Goal: Check status: Check status

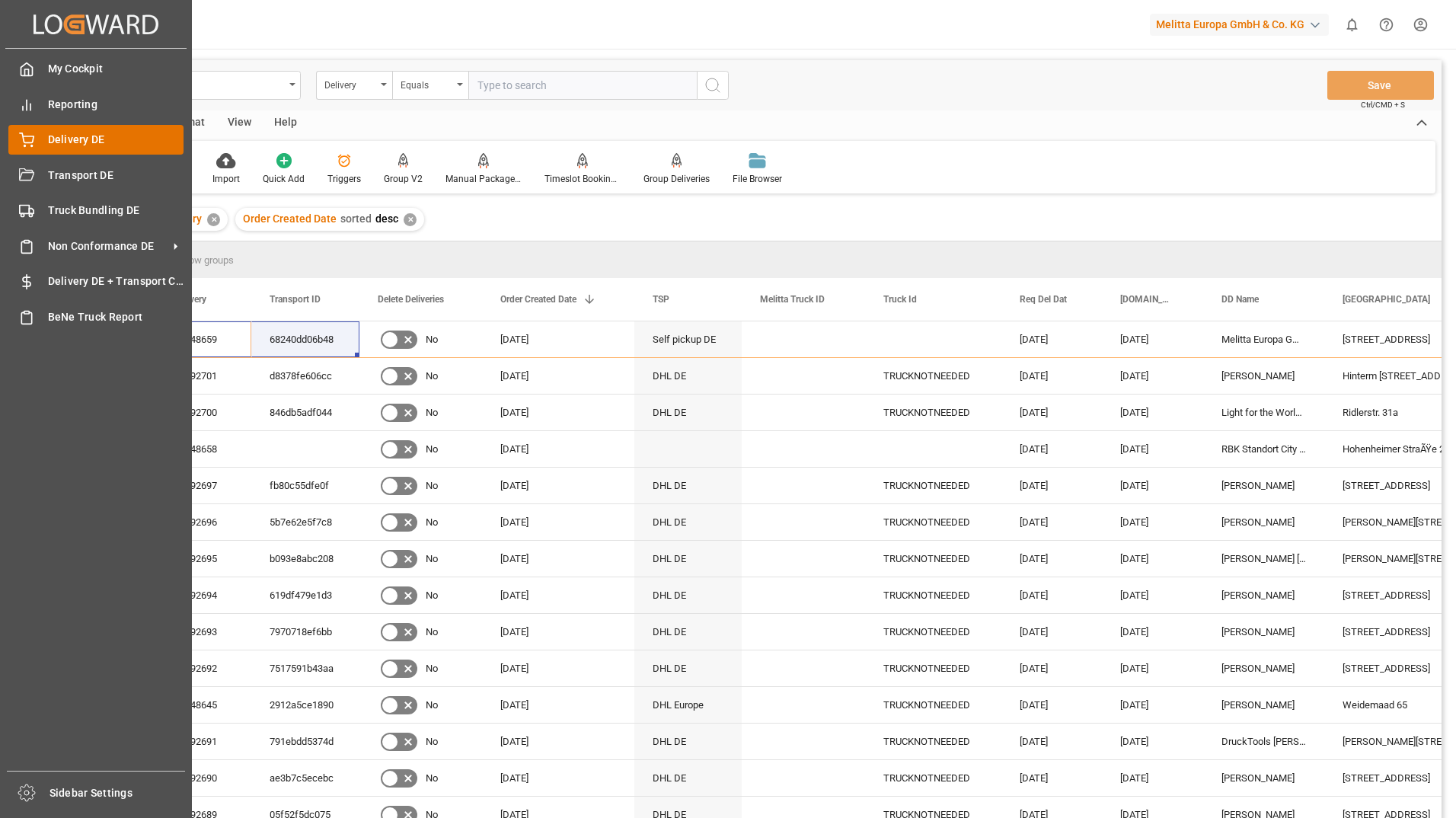
click at [32, 135] on icon at bounding box center [26, 140] width 15 height 15
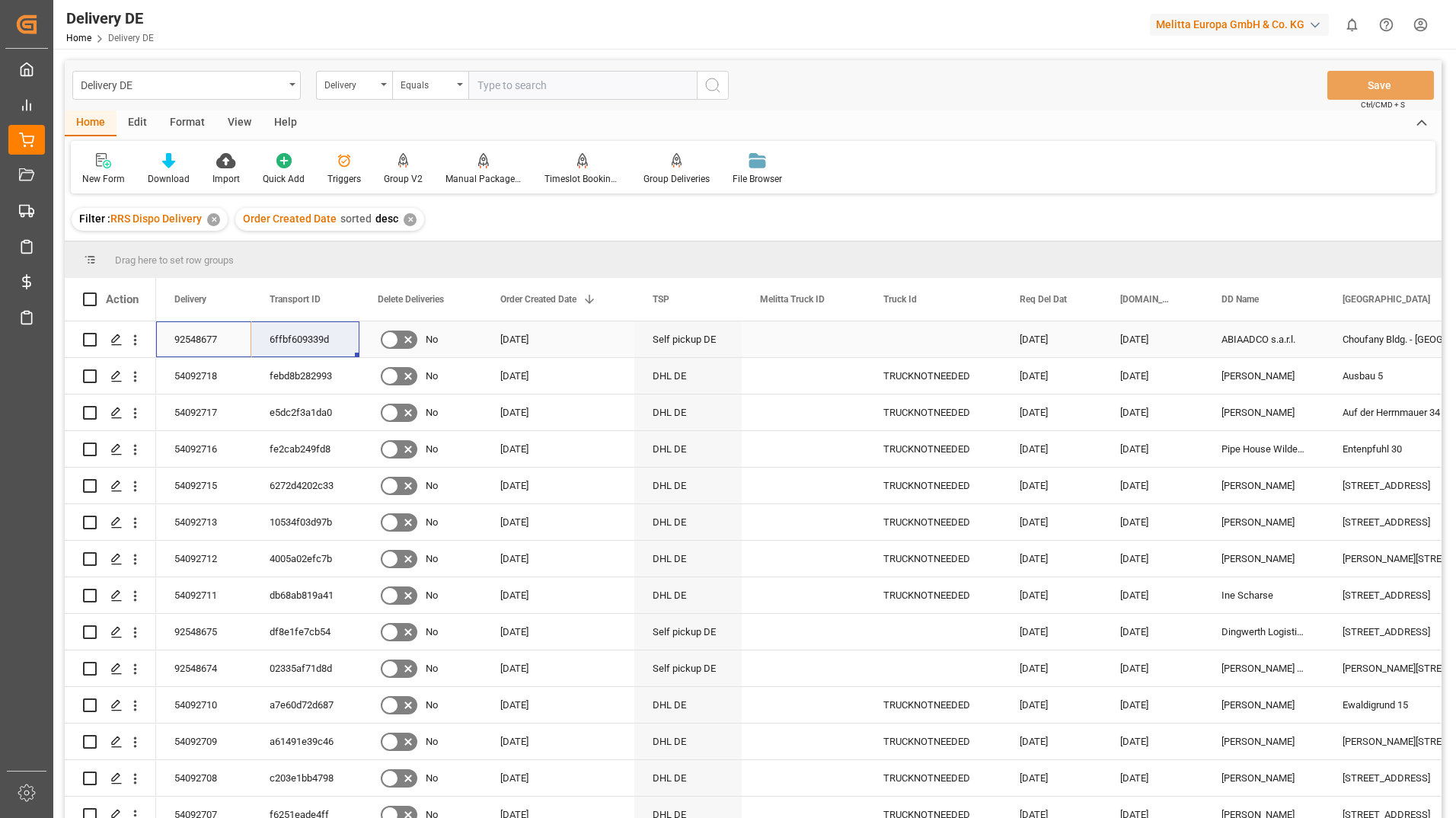
drag, startPoint x: 219, startPoint y: 333, endPoint x: 270, endPoint y: 333, distance: 51.0
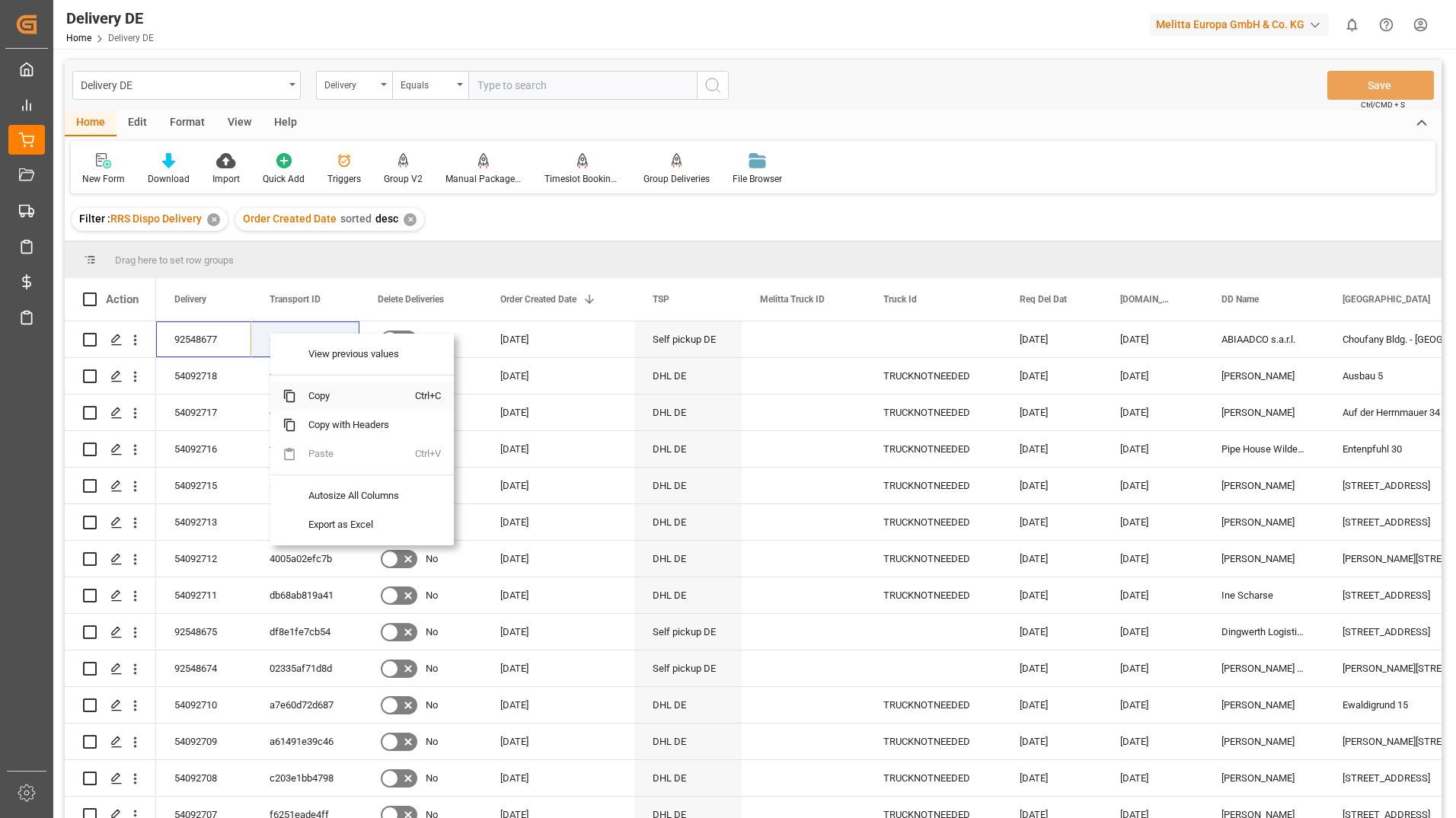
click at [331, 402] on span "Copy" at bounding box center [355, 397] width 118 height 29
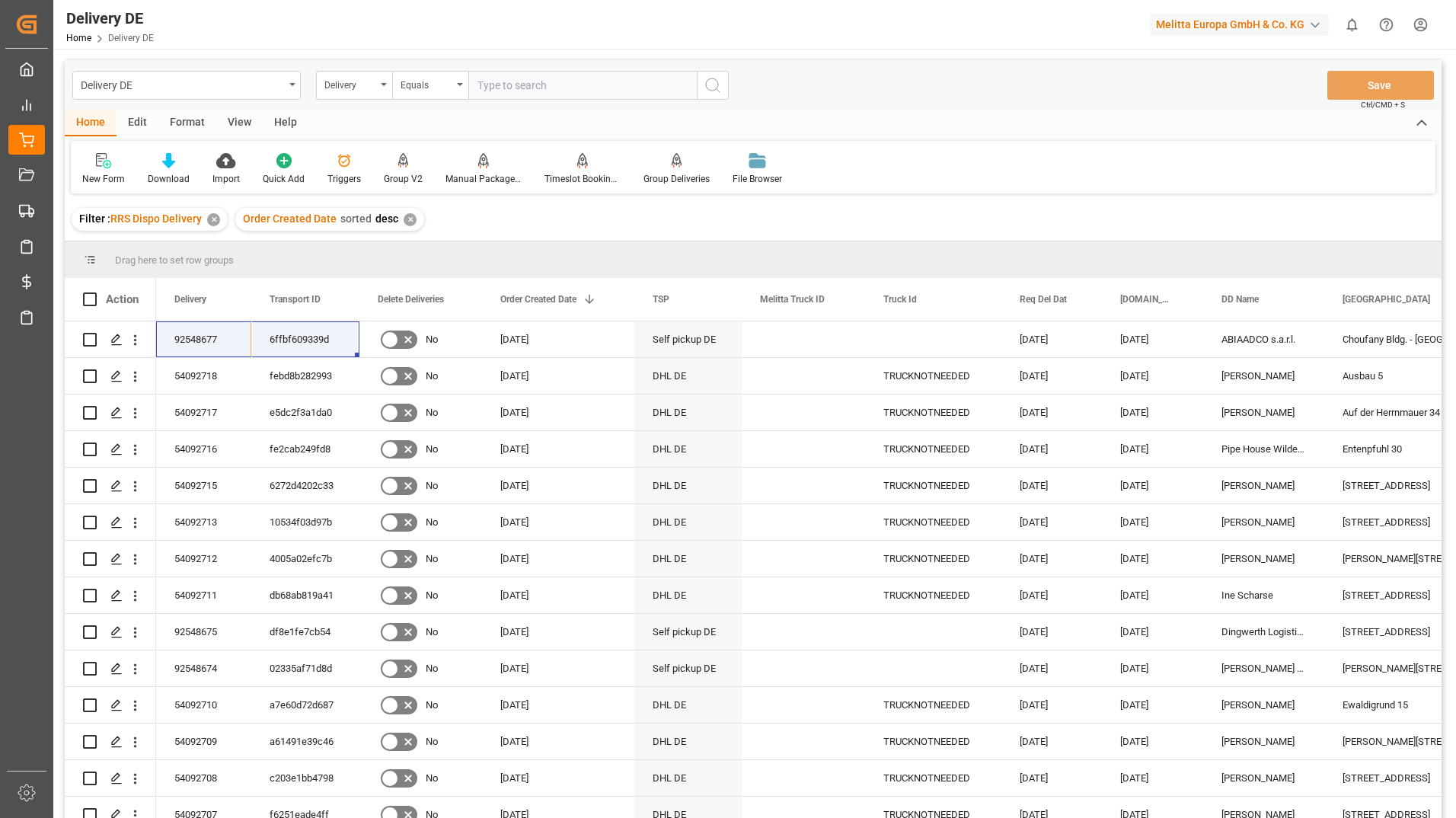
drag, startPoint x: 1321, startPoint y: 112, endPoint x: 1452, endPoint y: 505, distance: 414.3
click at [1321, 112] on div "Home Edit Format View Help" at bounding box center [753, 124] width 1377 height 26
